Goal: Navigation & Orientation: Find specific page/section

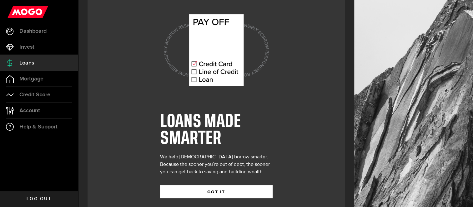
scroll to position [18, 0]
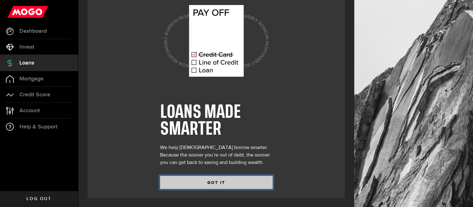
click at [201, 184] on button "GOT IT" at bounding box center [216, 182] width 112 height 13
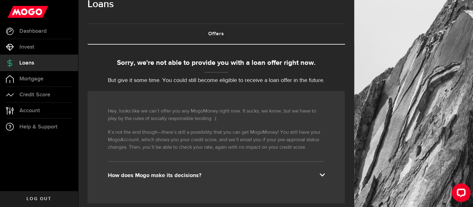
scroll to position [219, 0]
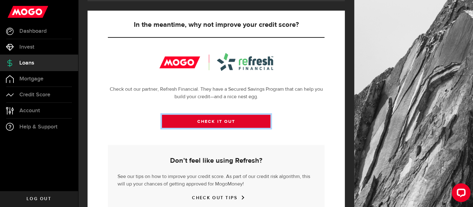
click at [208, 121] on link "CHECK IT OUT" at bounding box center [216, 121] width 108 height 13
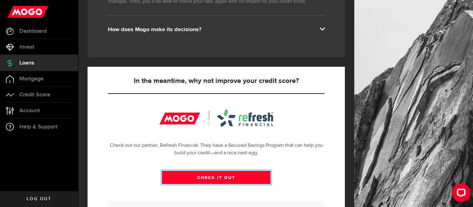
scroll to position [94, 0]
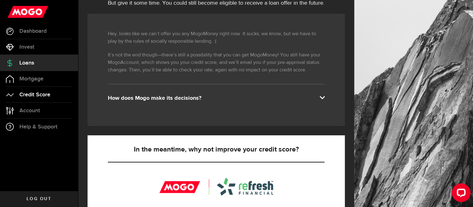
click at [39, 91] on link "Credit Score" at bounding box center [39, 95] width 78 height 16
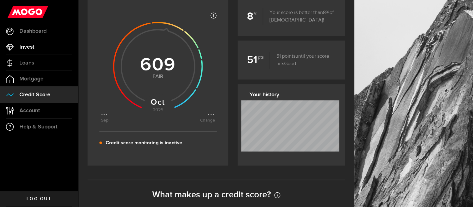
scroll to position [92, 0]
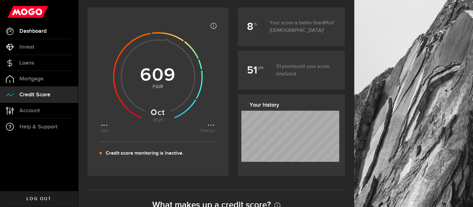
click at [42, 31] on span "Dashboard" at bounding box center [32, 31] width 27 height 6
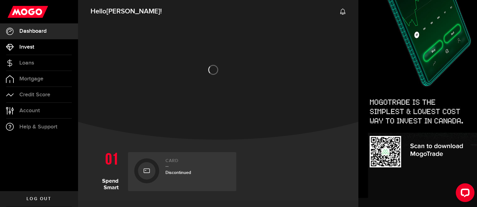
click at [32, 49] on span "Invest" at bounding box center [26, 47] width 15 height 6
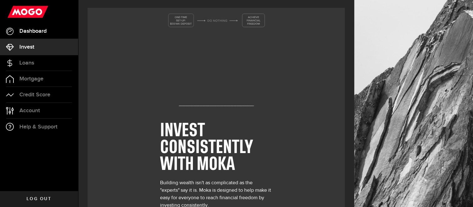
click at [44, 23] on link "Dashboard" at bounding box center [39, 31] width 78 height 16
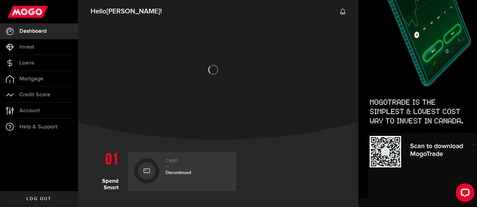
click at [148, 172] on icon at bounding box center [147, 171] width 6 height 10
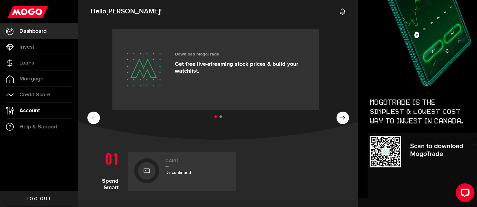
click at [36, 114] on link "Account Compte" at bounding box center [39, 111] width 78 height 16
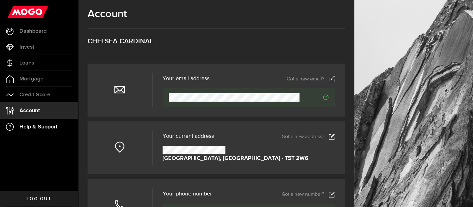
click at [42, 125] on span "Help & Support" at bounding box center [38, 127] width 38 height 6
click at [52, 90] on link "Credit Score" at bounding box center [39, 95] width 78 height 16
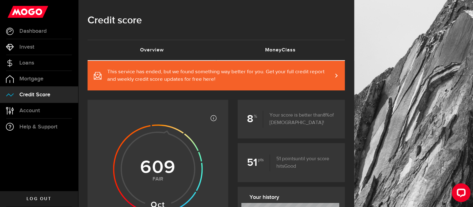
click at [289, 47] on link "MoneyClass (requires attention)" at bounding box center [280, 50] width 129 height 20
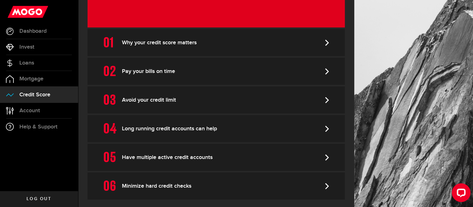
scroll to position [204, 0]
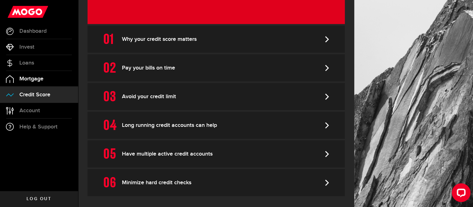
click at [35, 75] on link "Mortgage" at bounding box center [39, 79] width 78 height 16
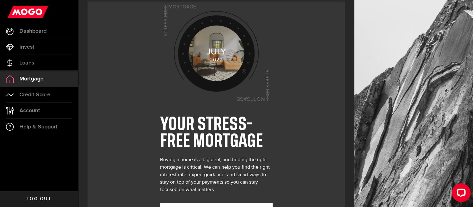
scroll to position [33, 0]
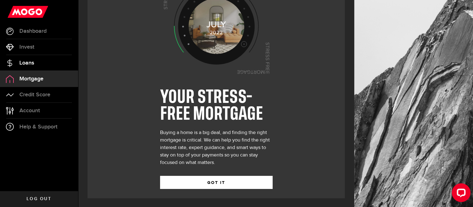
click at [67, 66] on link "Loans" at bounding box center [39, 63] width 78 height 16
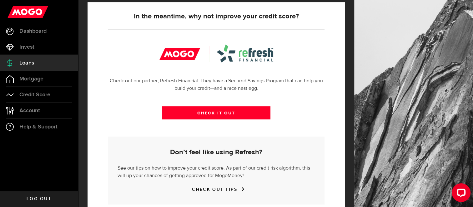
scroll to position [212, 0]
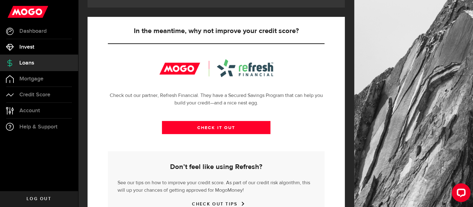
click at [40, 49] on link "Invest" at bounding box center [39, 47] width 78 height 16
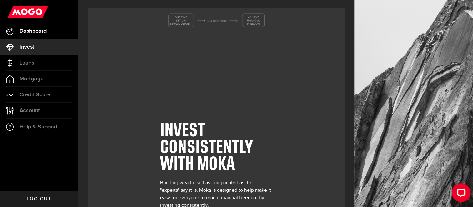
click at [44, 35] on link "Dashboard" at bounding box center [39, 31] width 78 height 16
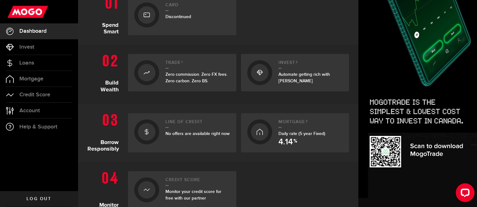
scroll to position [259, 0]
